Goal: Task Accomplishment & Management: Complete application form

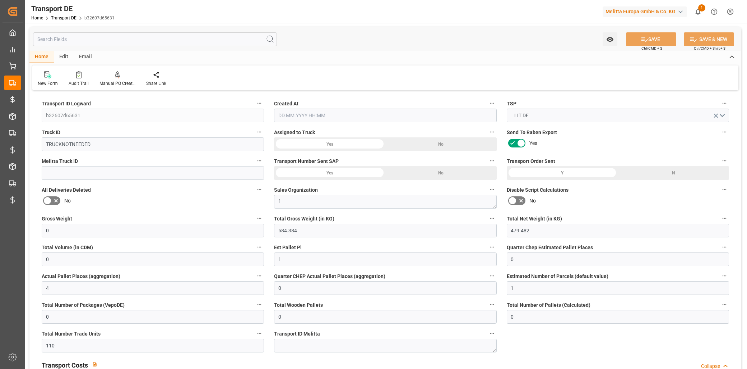
type input "0"
type input "584.384"
type input "479.482"
type input "0"
type input "1"
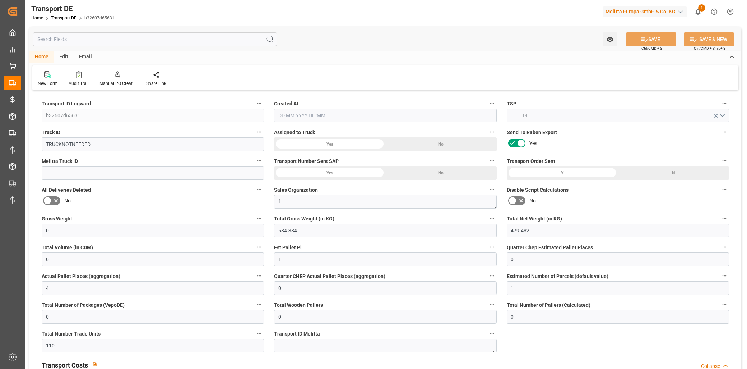
type input "0"
type input "4"
type input "0"
type input "1"
type input "0"
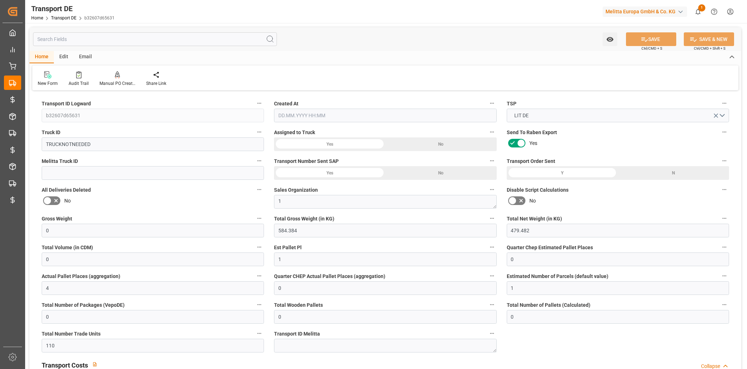
type input "0"
type input "110"
type input "0"
type input "163.41"
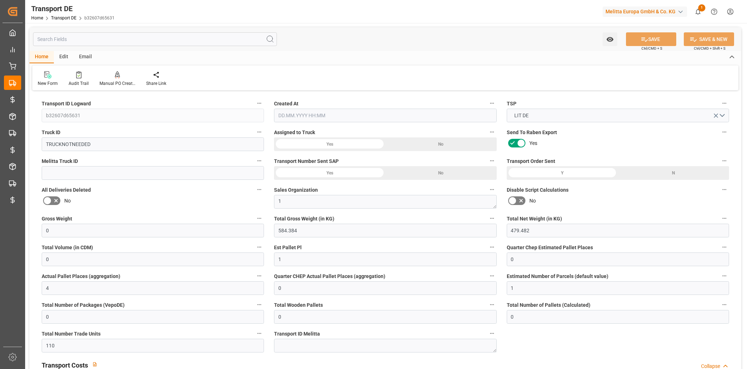
type input "163.41"
type input "161.8739"
type input "99"
type input "0"
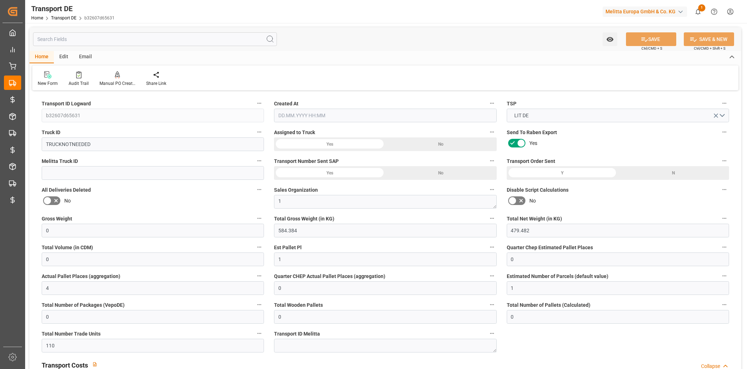
type input "0"
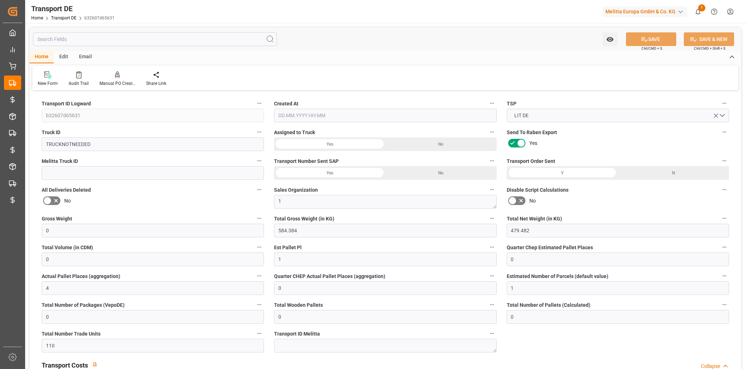
type input "0"
type input "-1.5361"
type input "0"
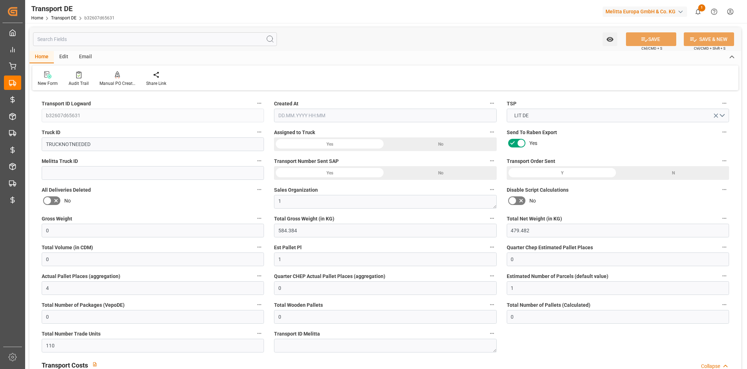
type input "0"
type input "584.384"
type input "2800"
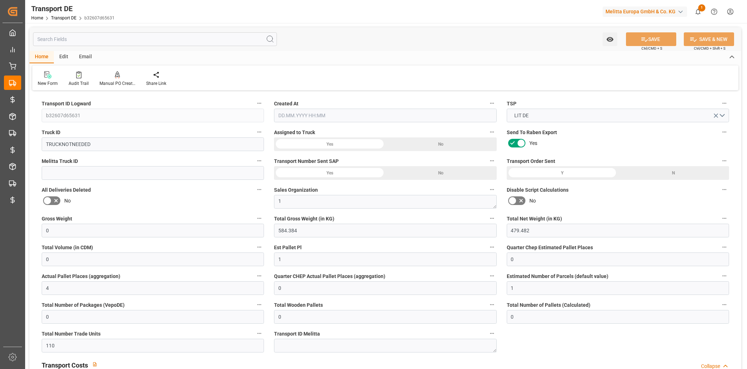
type input "21"
type input "80"
type input "0"
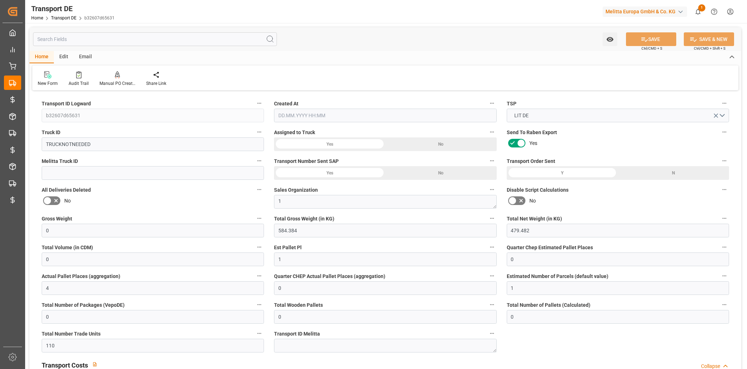
type input "0"
type input "1"
type input "0"
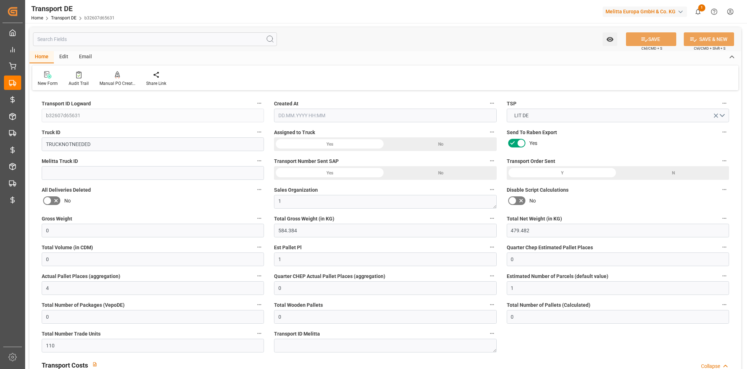
type input "0"
type input "110"
type input "161.8739"
type input "19.08.2025 08:09"
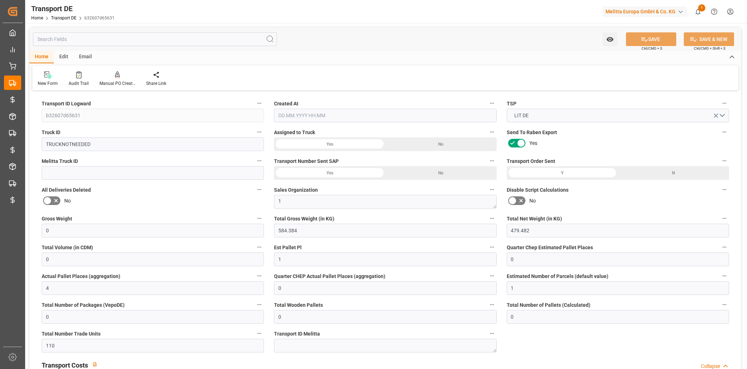
type input "05.08.2025"
type input "[DATE]"
type input "05.08.2025"
type input "0"
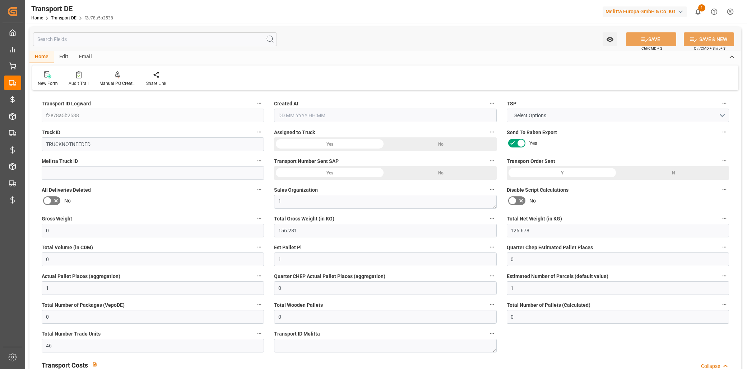
type input "156.281"
type input "126.678"
type input "0"
type input "1"
type input "0"
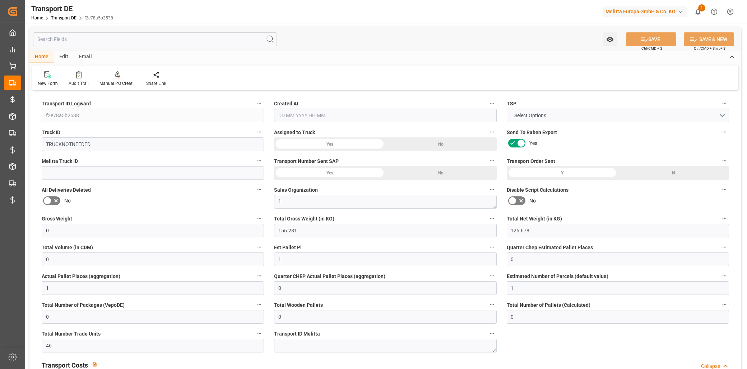
type input "1"
type input "0"
type input "1"
type input "0"
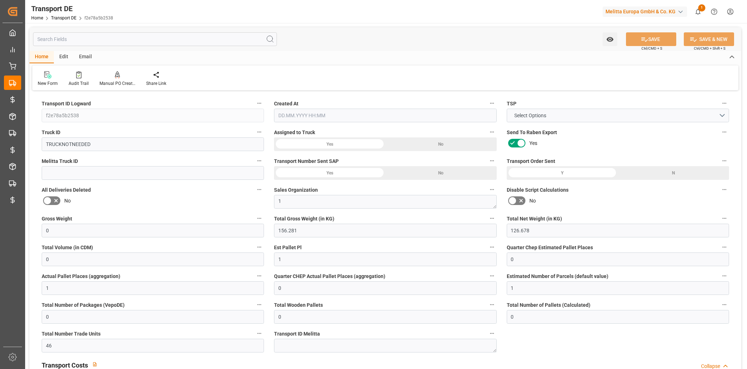
type input "0"
type input "46"
type input "0"
type input "97"
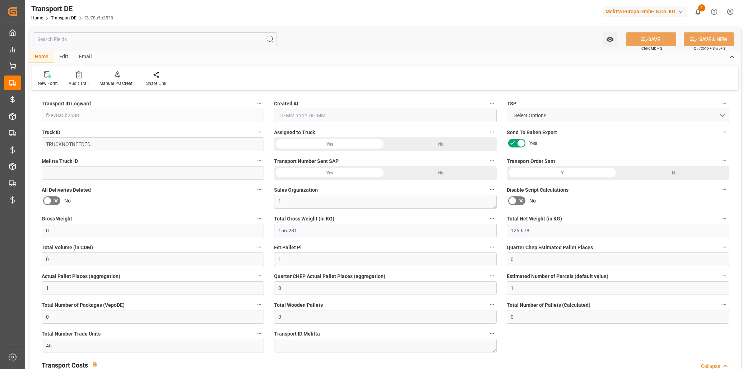
type input "0"
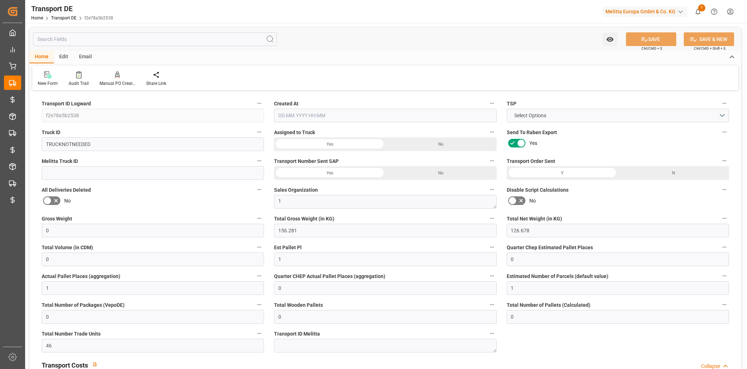
type input "0"
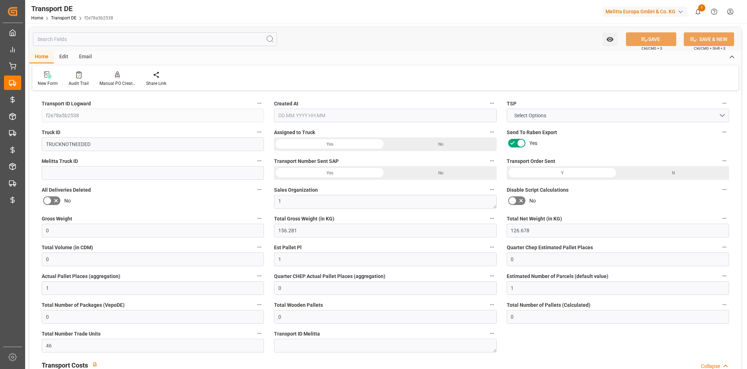
type input "0"
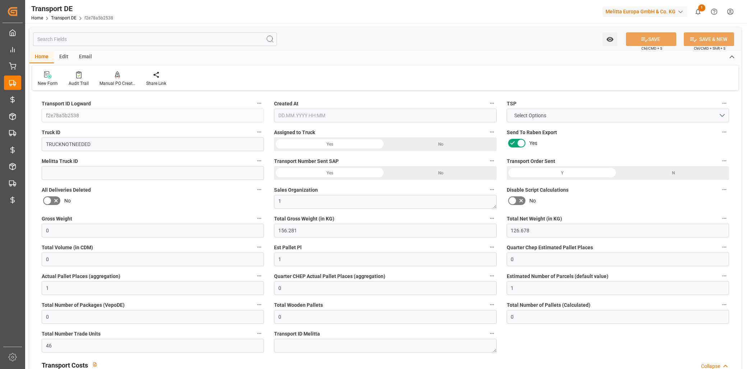
type input "156.281"
type input "2800"
type input "21"
type input "80"
type input "0"
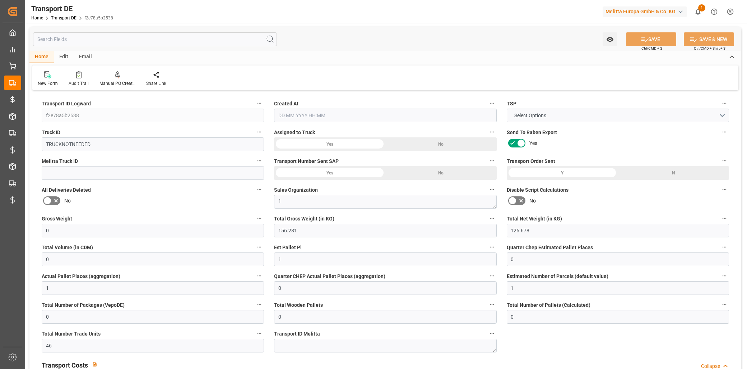
type input "0"
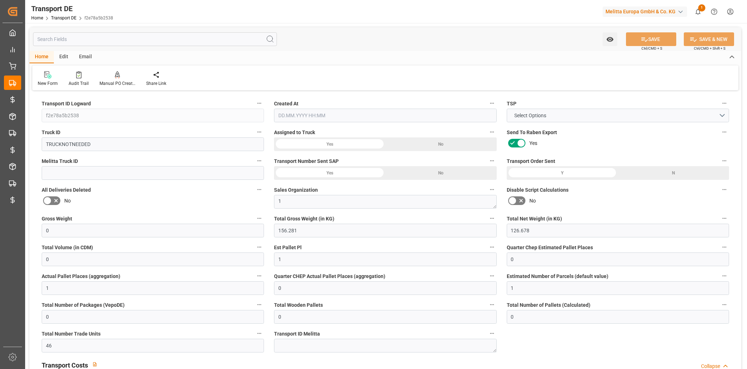
type input "1"
type input "0"
type input "46"
type input "0"
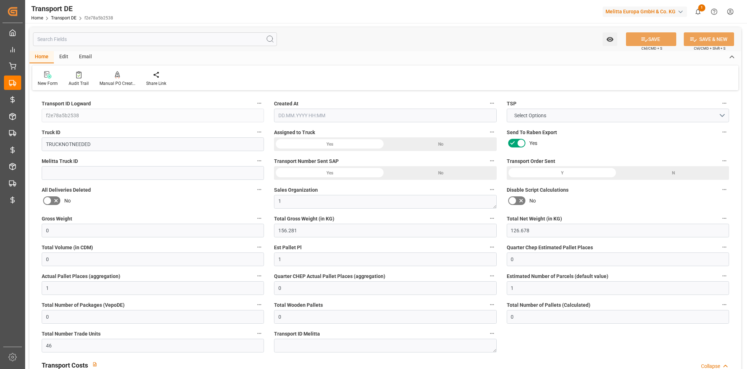
type input "0"
type input "[DATE] 08:41"
type input "[DATE]"
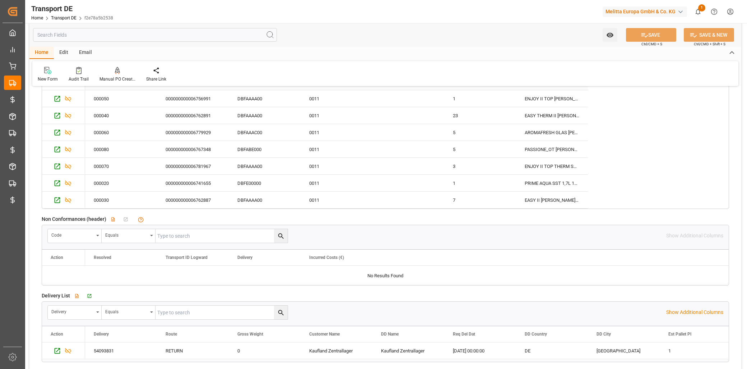
scroll to position [1357, 0]
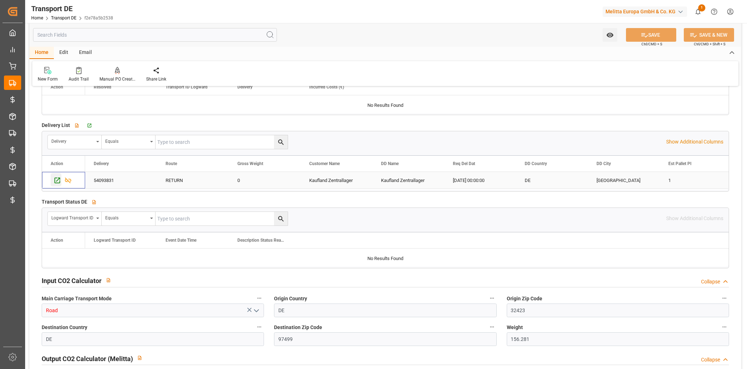
click at [59, 183] on icon "Press SPACE to select this row." at bounding box center [58, 180] width 6 height 6
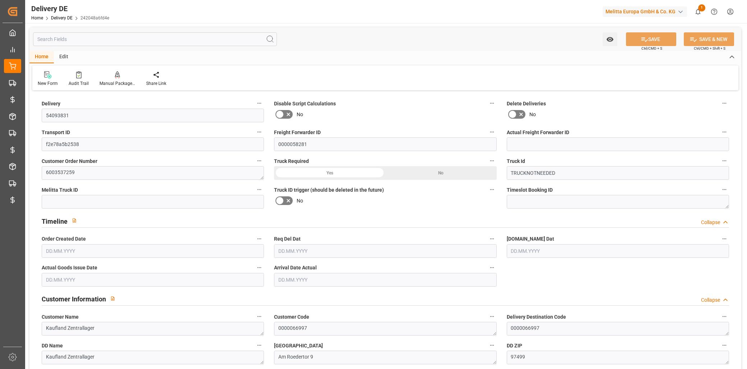
type input "0"
type input "1"
type input "126.678"
type input "0"
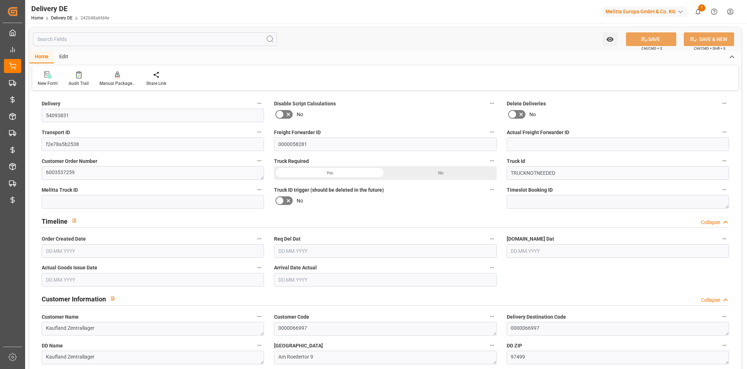
type input "0"
type input "[DATE]"
